Goal: Use online tool/utility: Utilize a website feature to perform a specific function

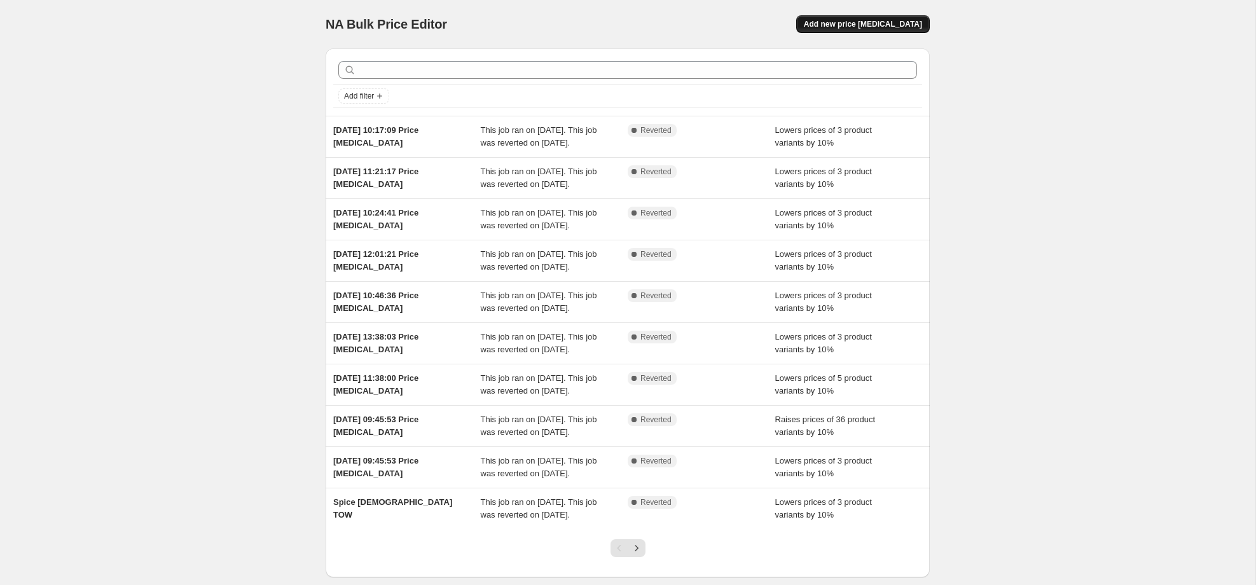
click at [847, 18] on button "Add new price [MEDICAL_DATA]" at bounding box center [863, 24] width 134 height 18
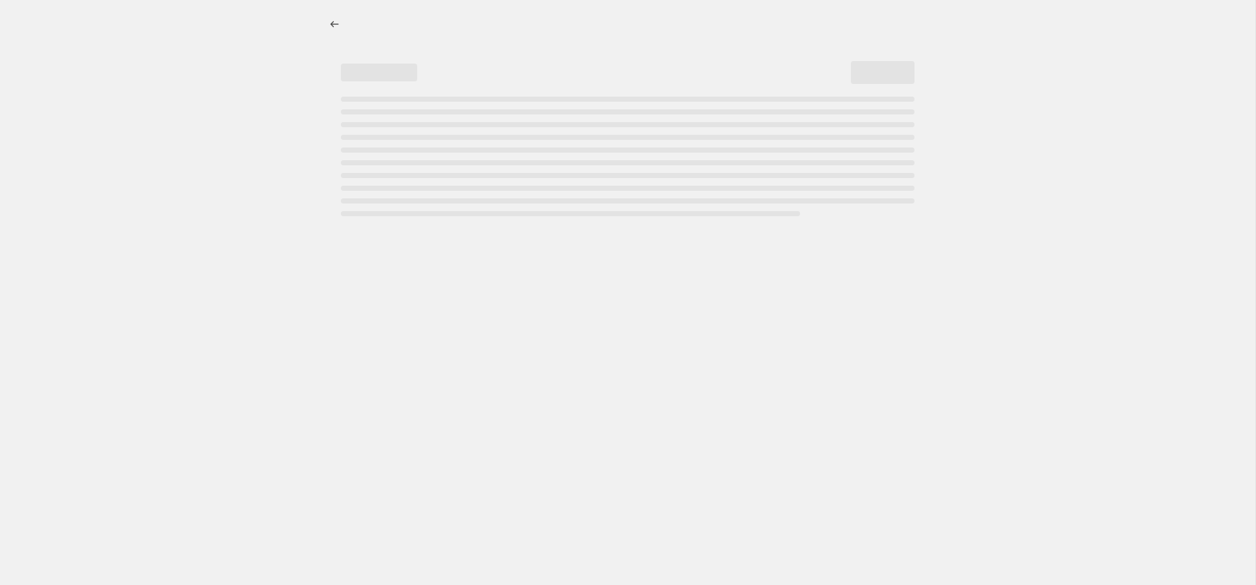
select select "percentage"
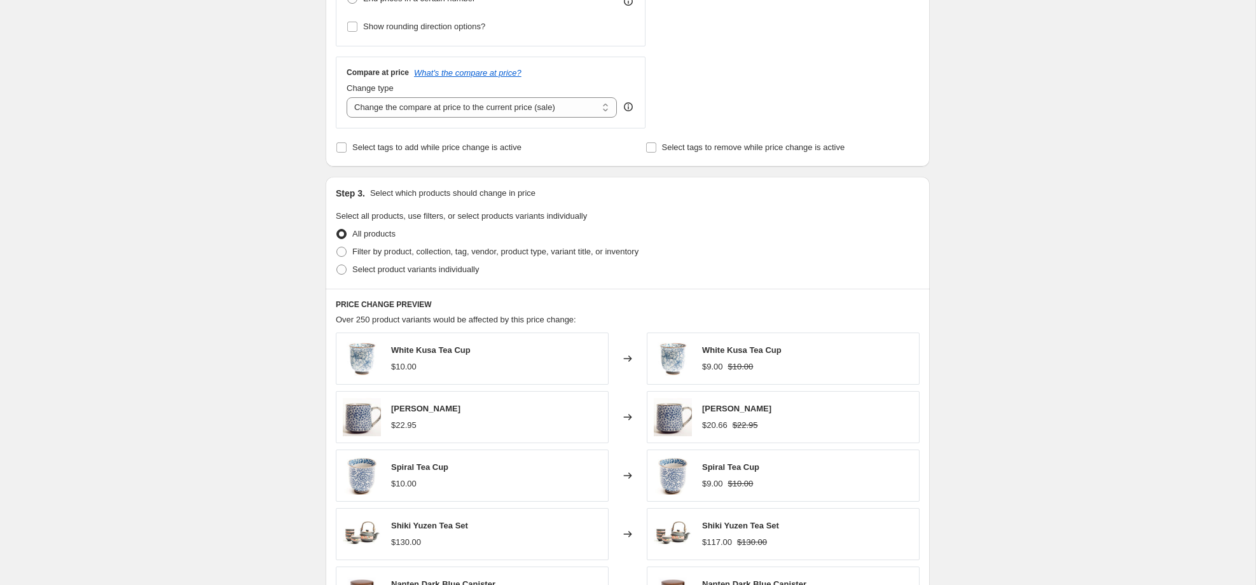
scroll to position [430, 0]
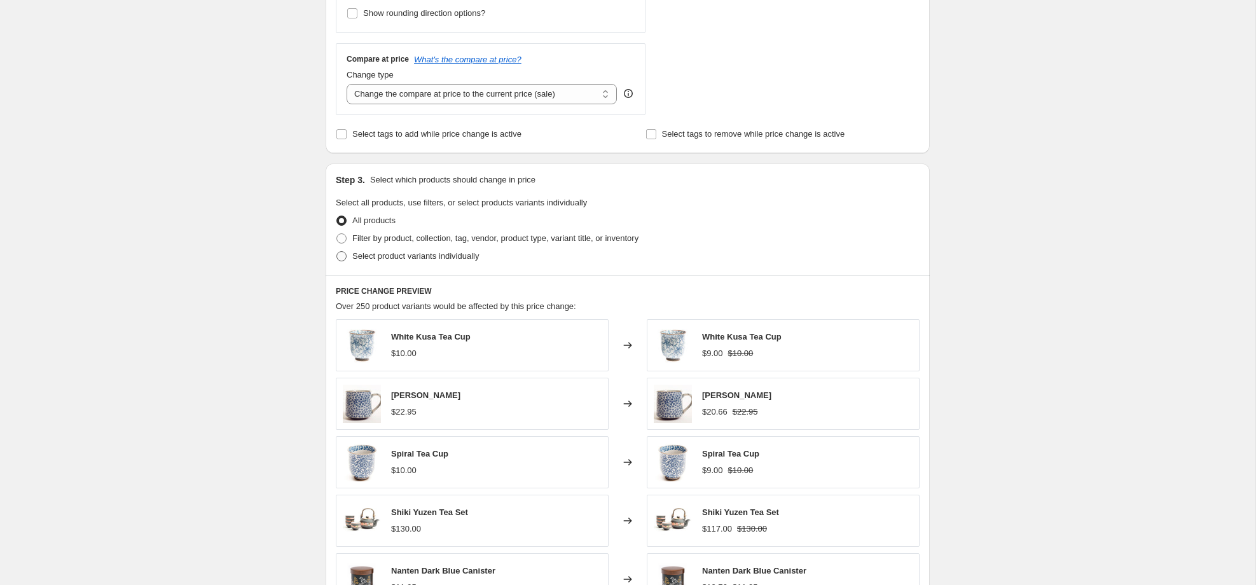
click at [346, 260] on span at bounding box center [341, 256] width 10 height 10
click at [337, 252] on input "Select product variants individually" at bounding box center [336, 251] width 1 height 1
radio input "true"
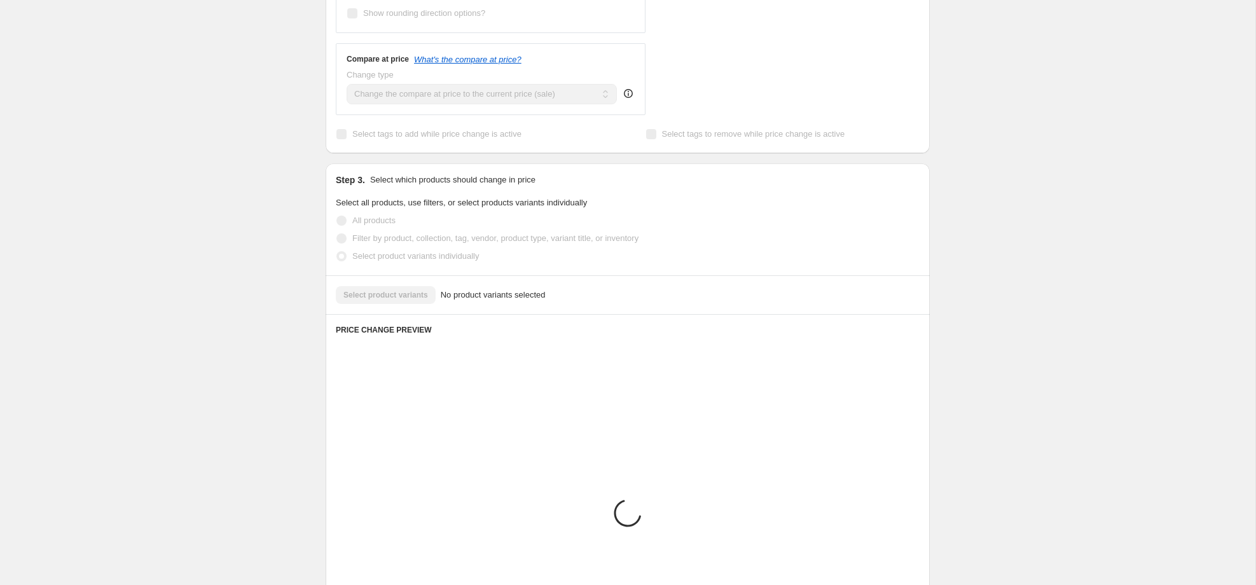
scroll to position [404, 0]
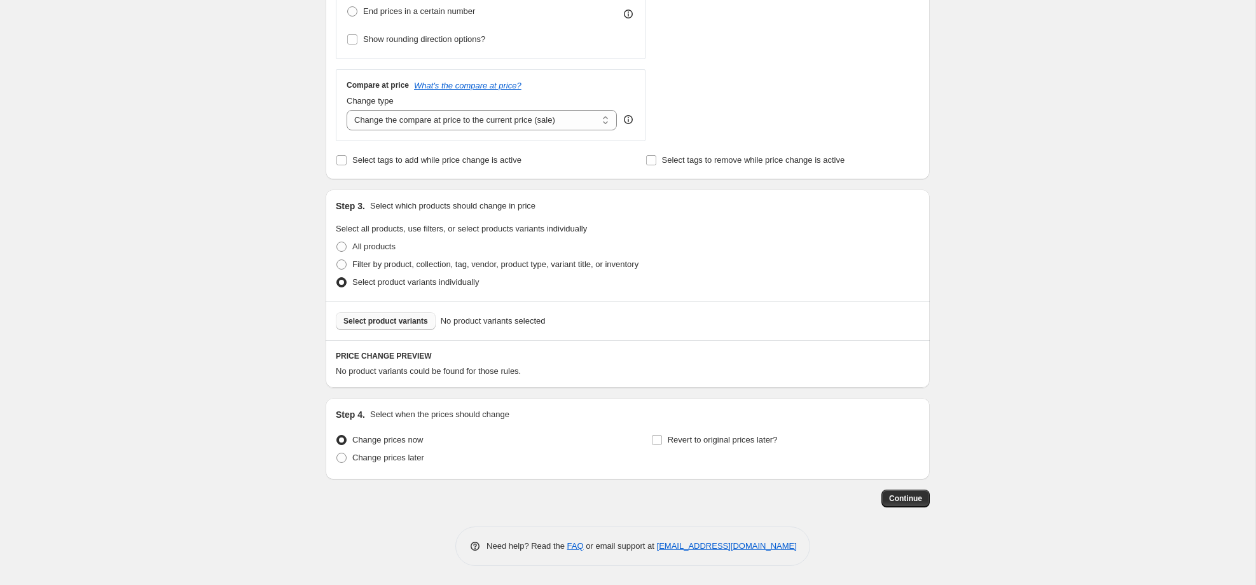
click at [389, 318] on span "Select product variants" at bounding box center [385, 321] width 85 height 10
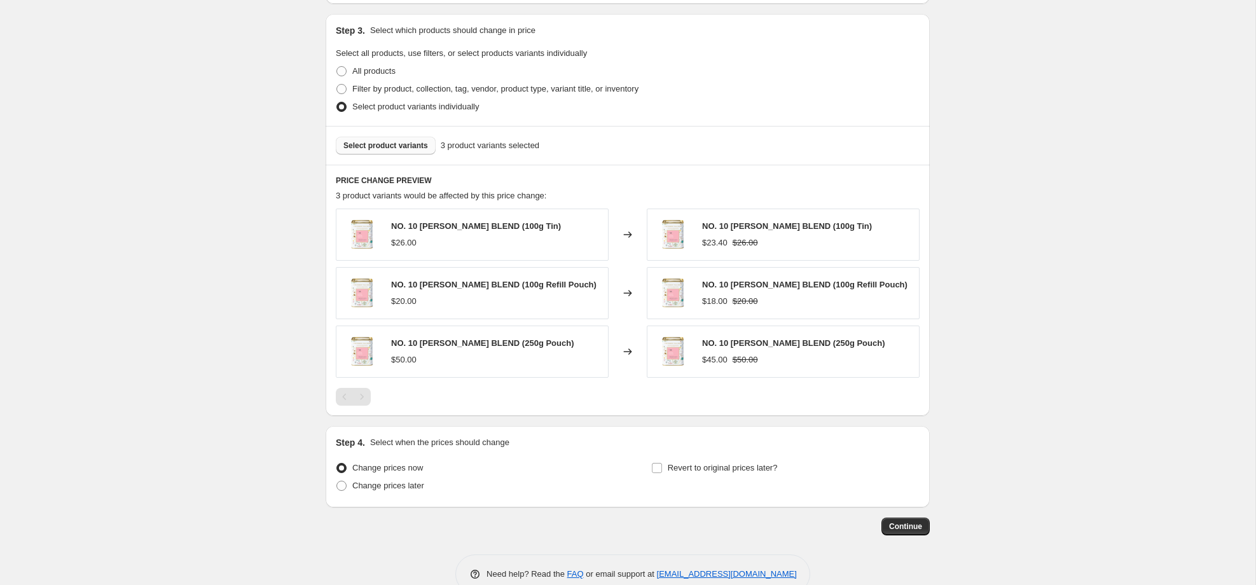
scroll to position [608, 0]
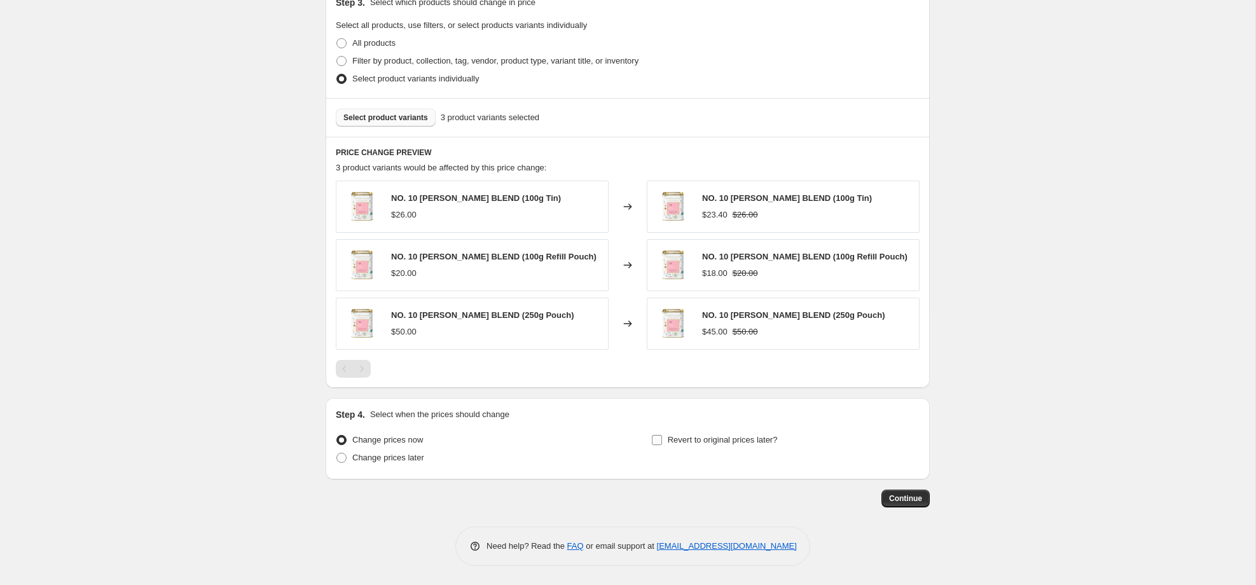
click at [656, 431] on div "Step 4. Select when the prices should change Change prices now Change prices la…" at bounding box center [628, 438] width 584 height 61
click at [660, 435] on input "Revert to original prices later?" at bounding box center [657, 440] width 10 height 10
checkbox input "true"
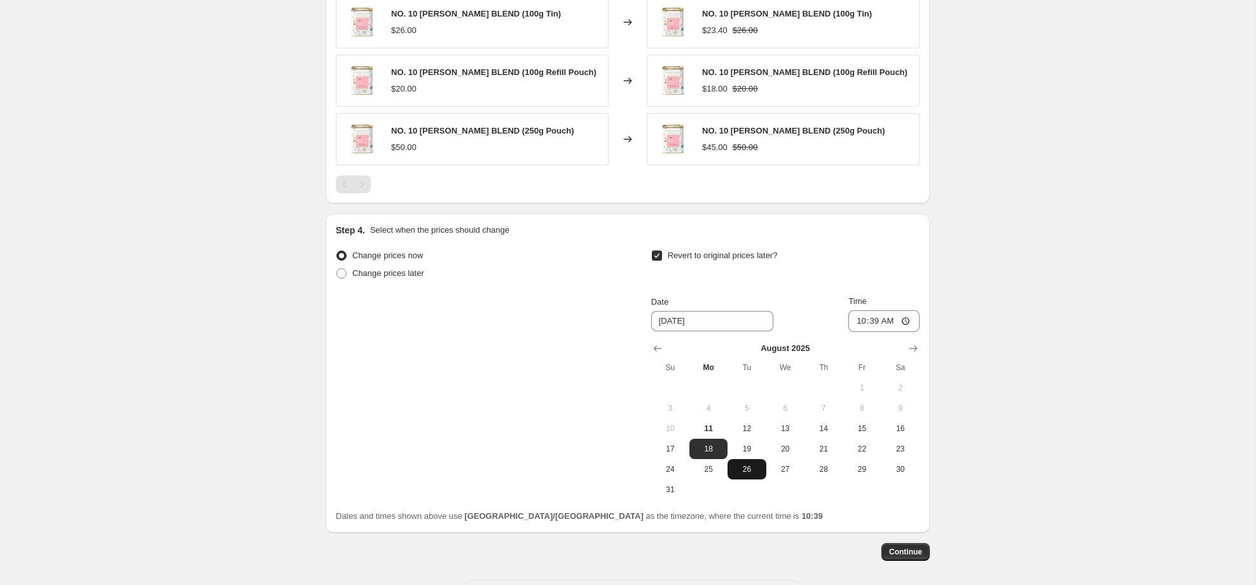
scroll to position [794, 0]
click at [885, 314] on input "10:39" at bounding box center [883, 319] width 71 height 22
click at [907, 316] on input "10:39" at bounding box center [883, 319] width 71 height 22
type input "09:00"
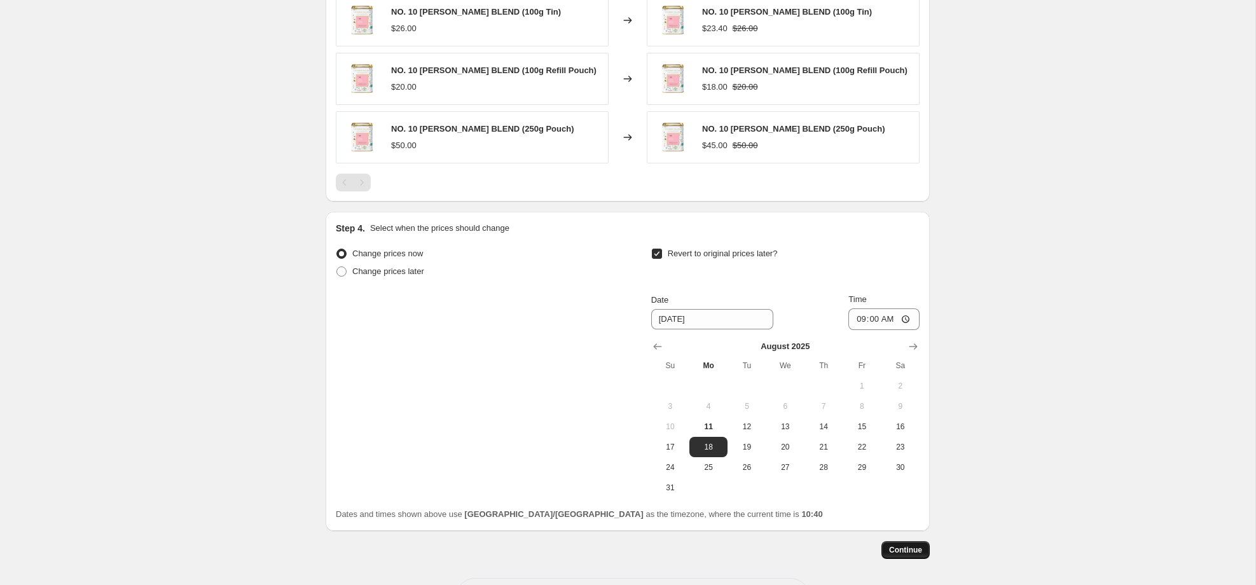
click at [904, 549] on span "Continue" at bounding box center [905, 550] width 33 height 10
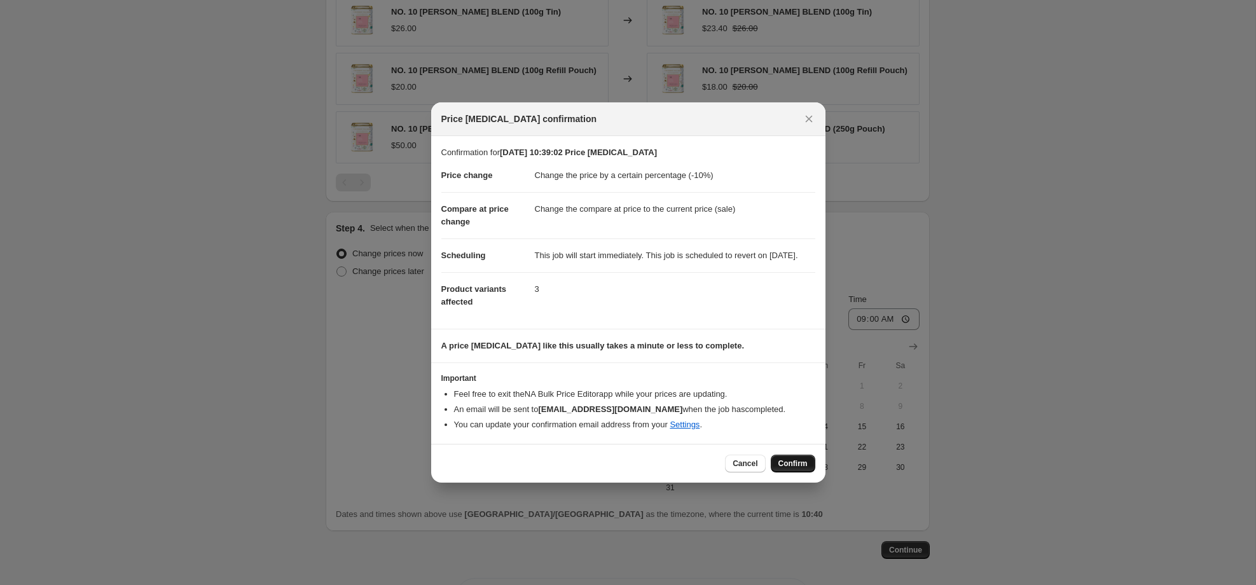
click at [797, 465] on span "Confirm" at bounding box center [792, 463] width 29 height 10
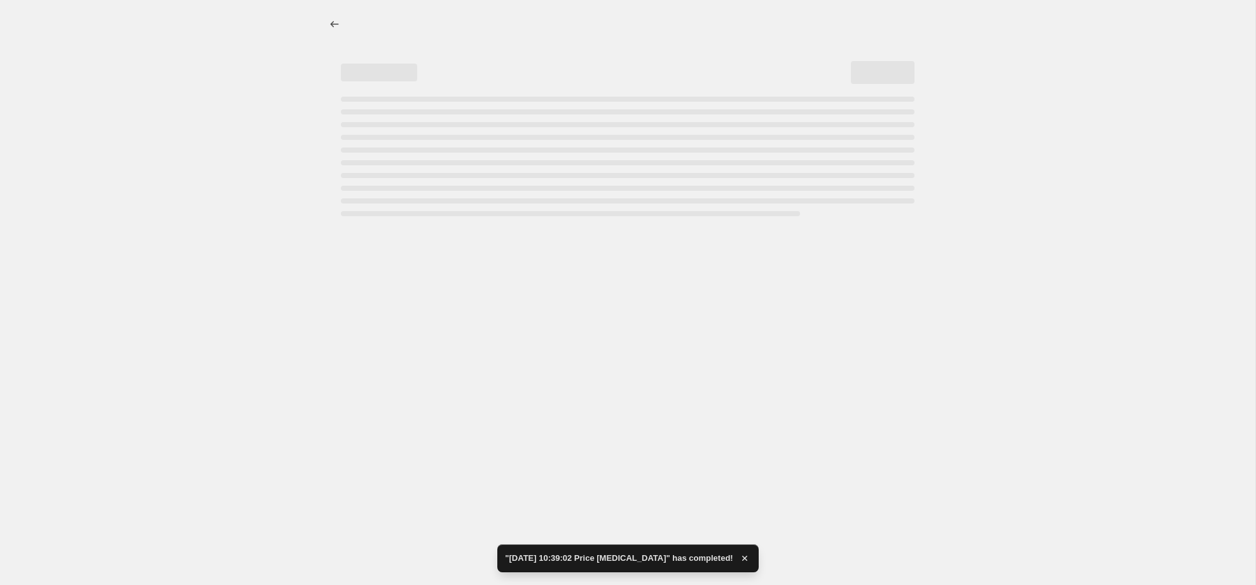
select select "percentage"
